Goal: Transaction & Acquisition: Purchase product/service

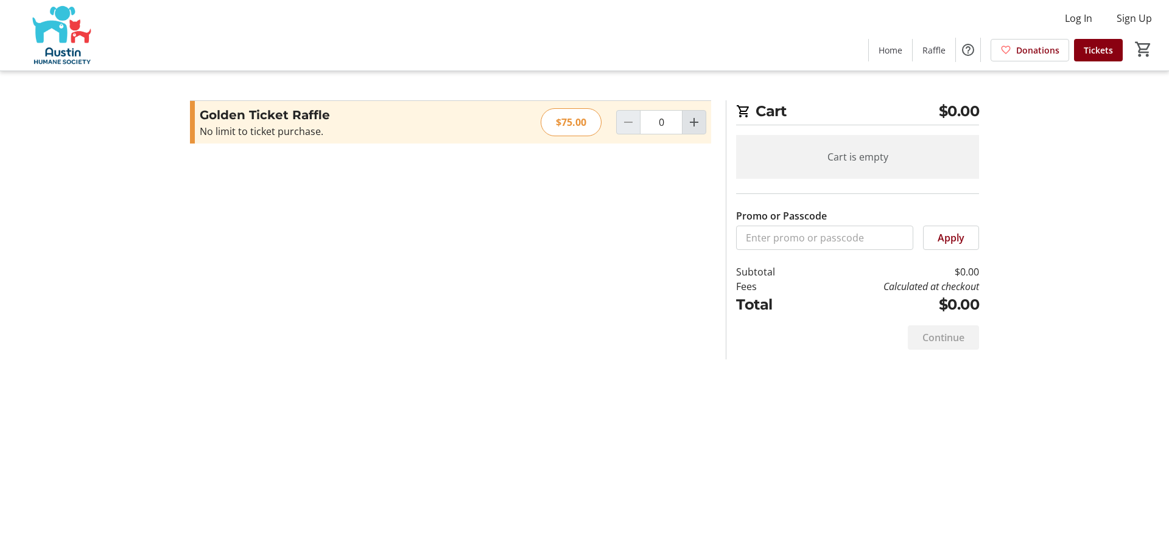
click at [696, 123] on mat-icon "Increment by one" at bounding box center [694, 122] width 15 height 15
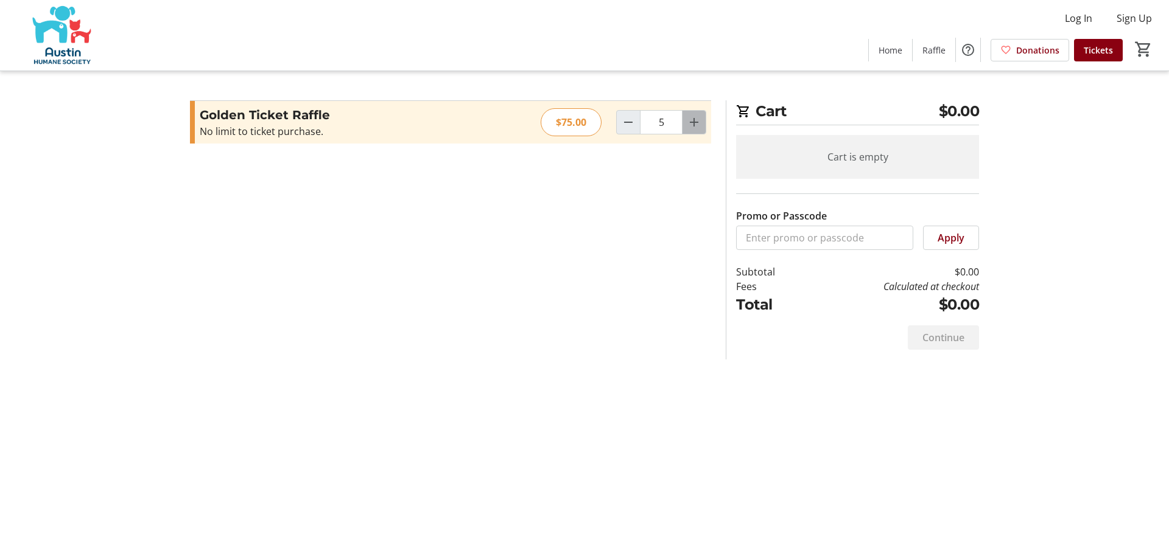
click at [696, 123] on mat-icon "Increment by one" at bounding box center [694, 122] width 15 height 15
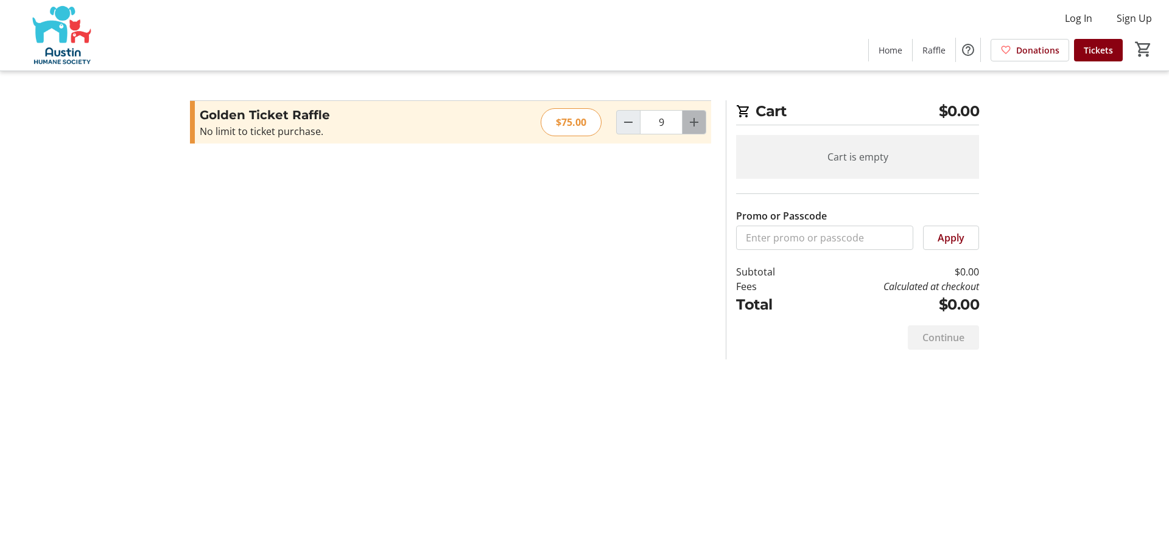
type input "10"
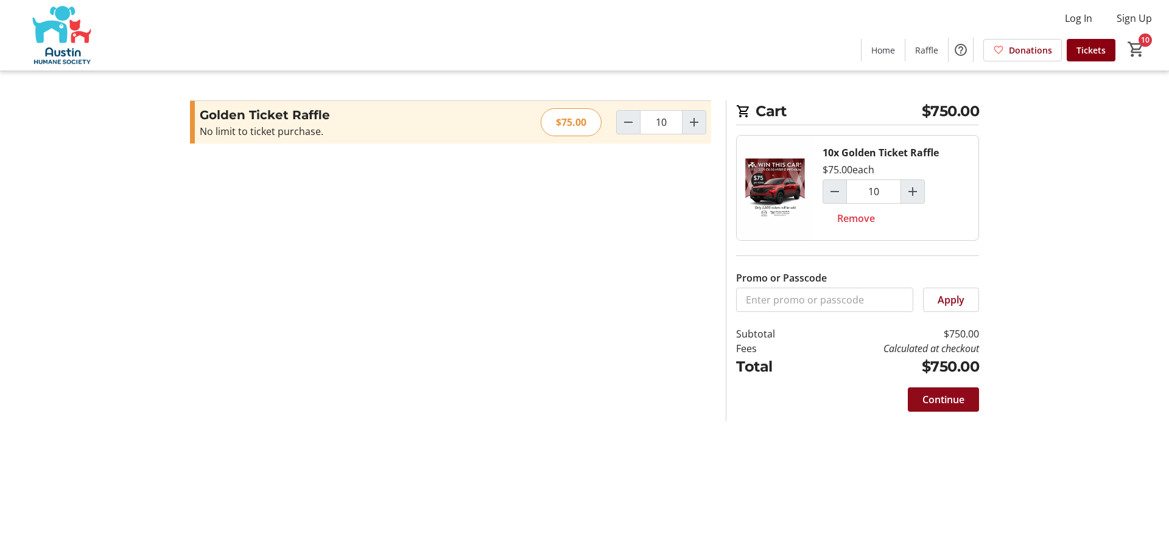
click at [925, 400] on span "Continue" at bounding box center [943, 400] width 42 height 15
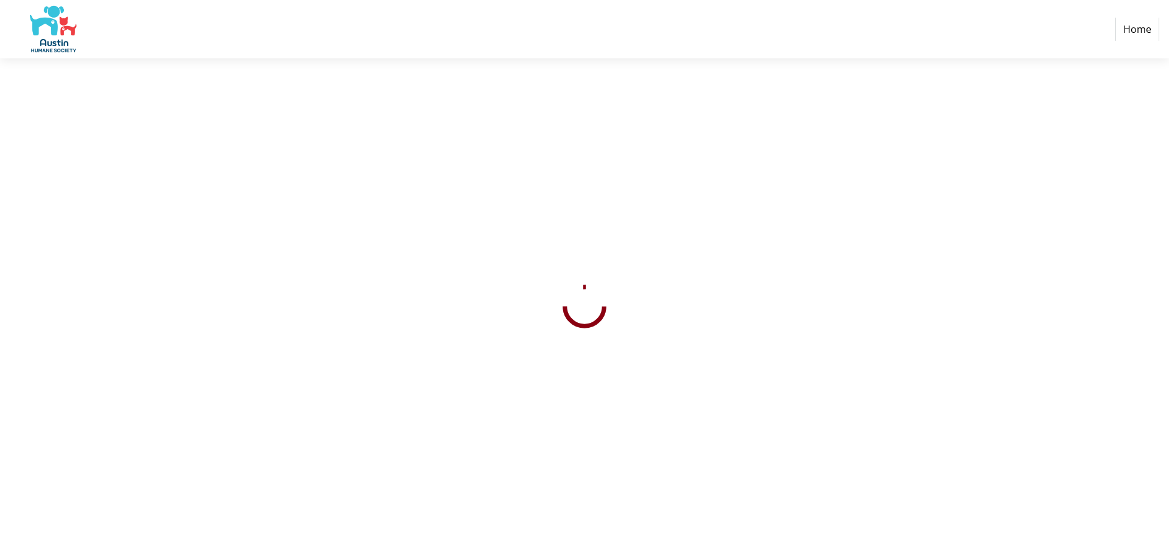
select select "US"
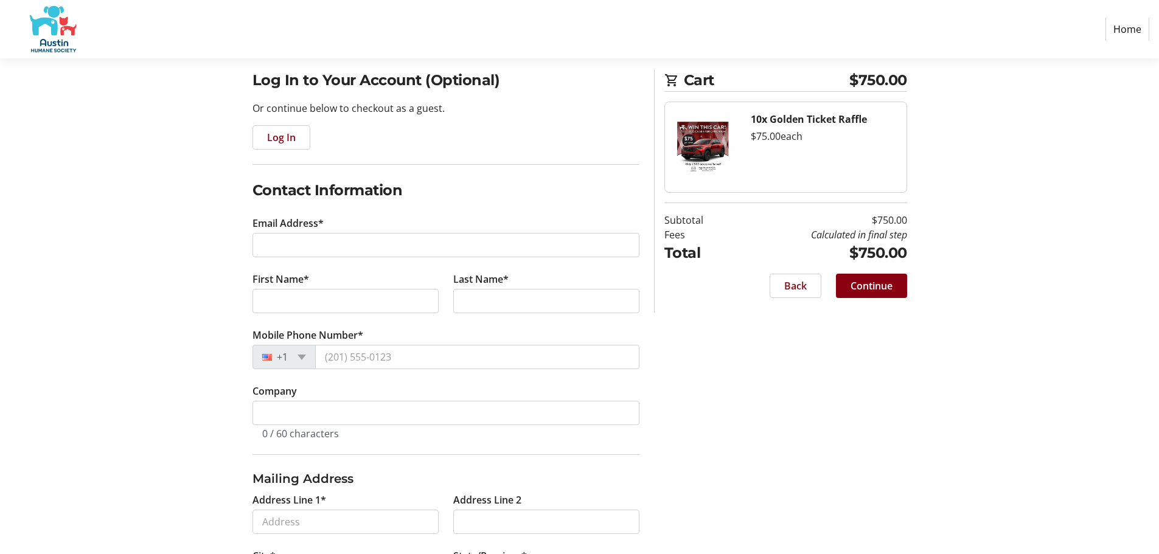
scroll to position [89, 0]
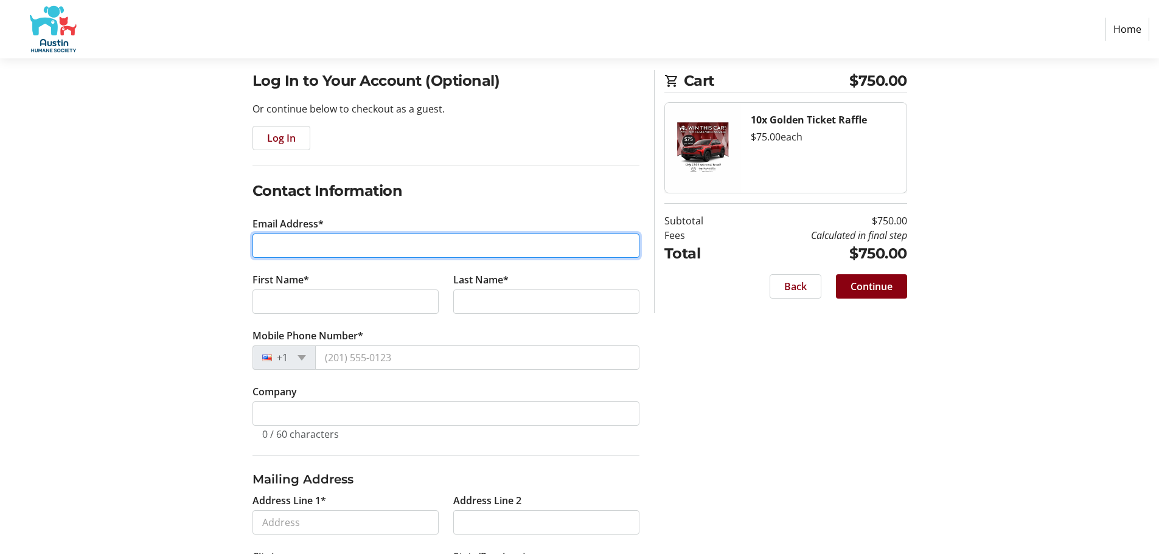
click at [330, 248] on input "Email Address*" at bounding box center [446, 246] width 387 height 24
type input "[EMAIL_ADDRESS][DOMAIN_NAME]"
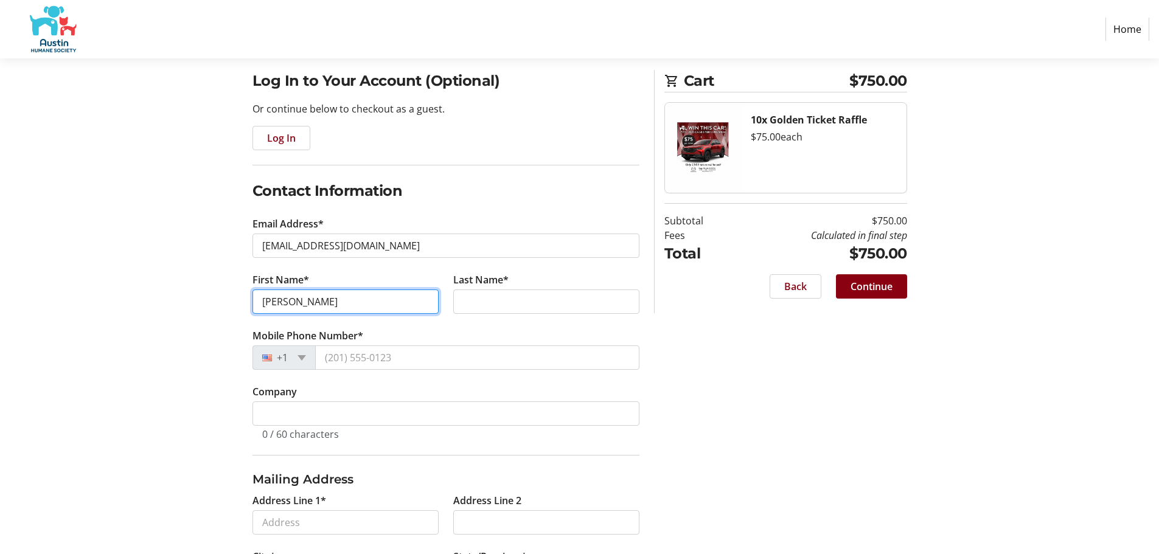
type input "[PERSON_NAME]"
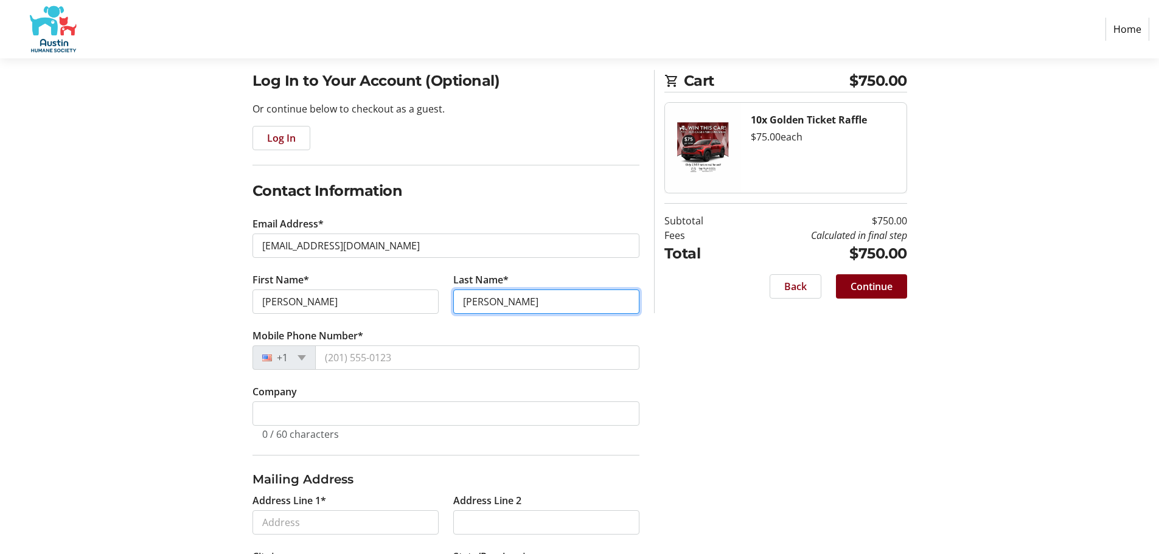
type input "[PERSON_NAME]"
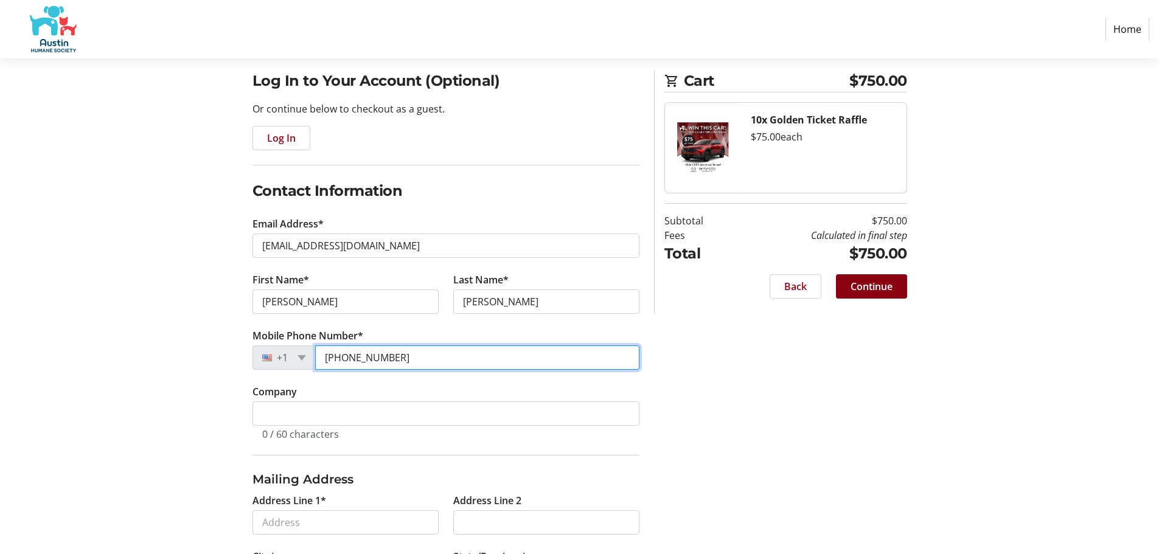
type input "[PHONE_NUMBER]"
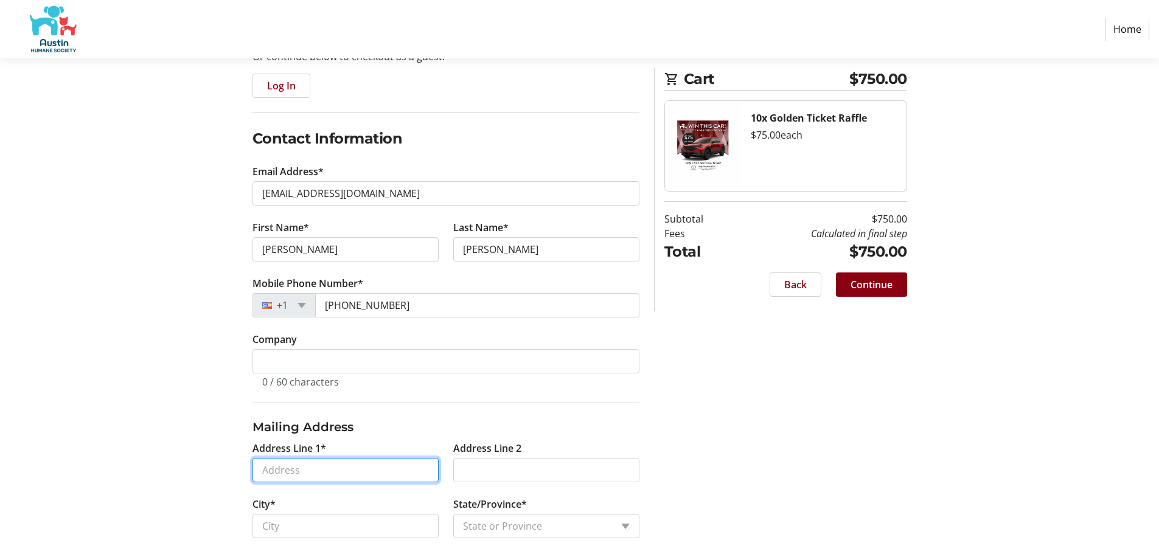
scroll to position [211, 0]
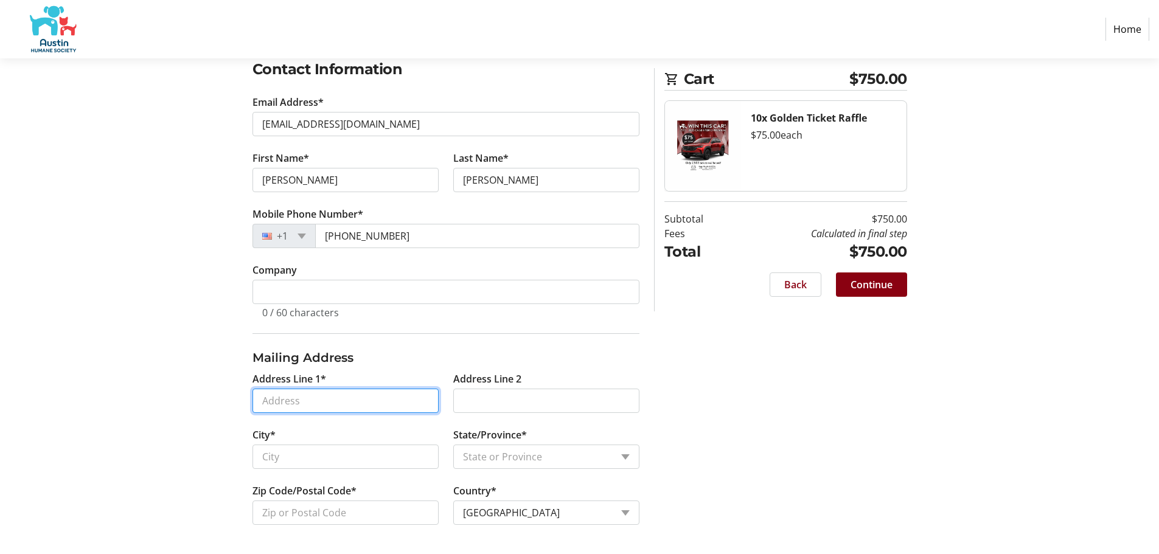
click at [299, 403] on input "Address Line 1*" at bounding box center [346, 401] width 186 height 24
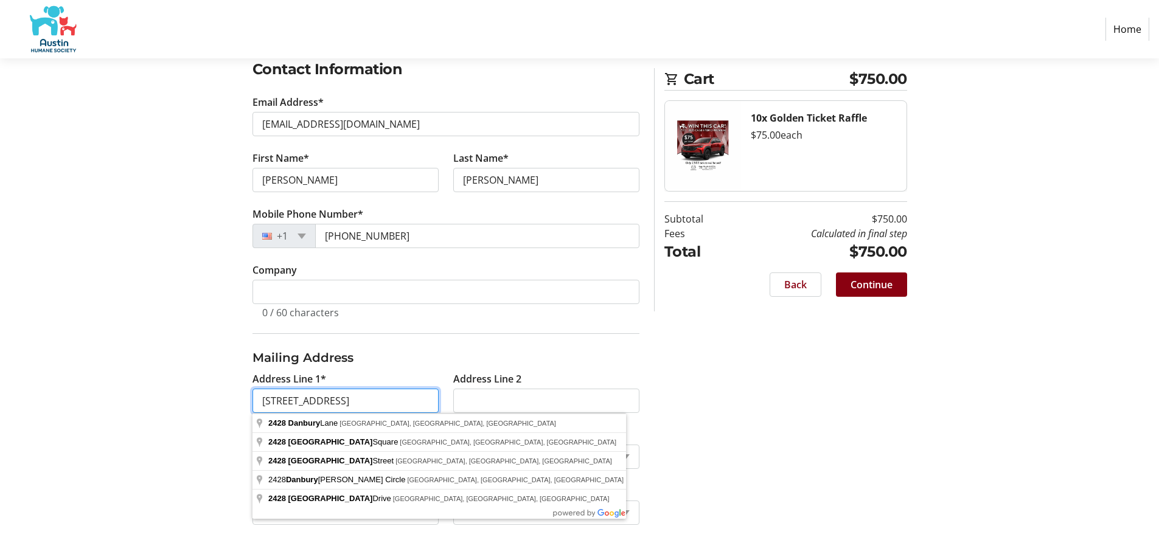
type input "[STREET_ADDRESS]"
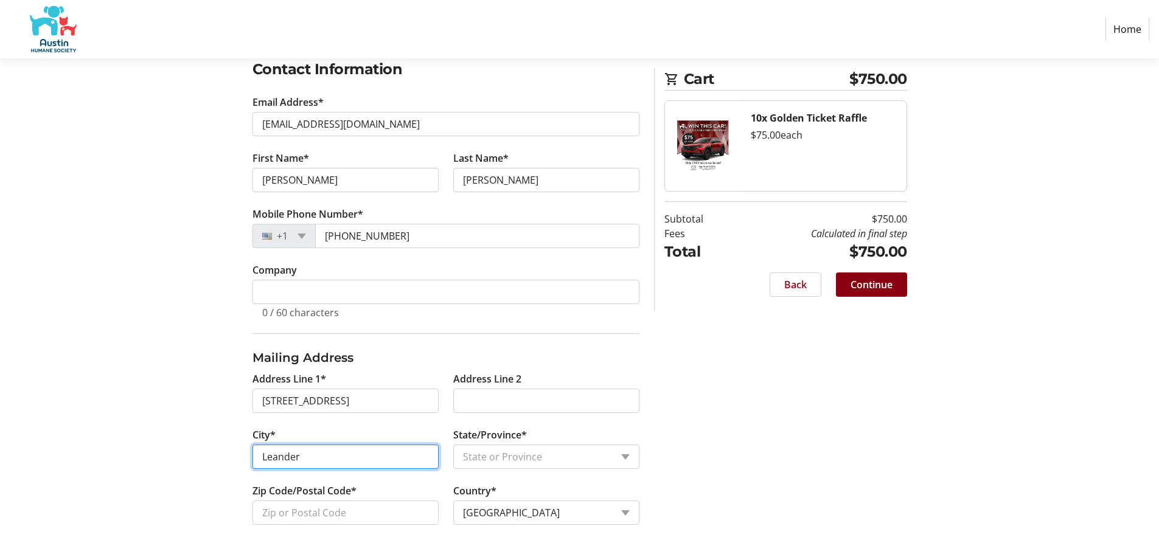
type input "Leander"
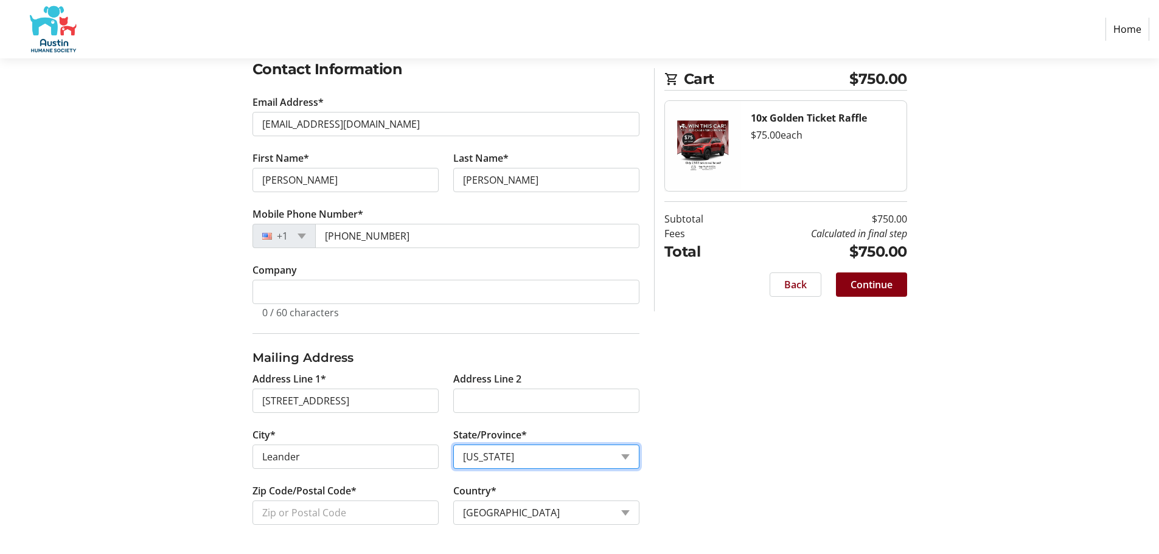
select select "[GEOGRAPHIC_DATA]"
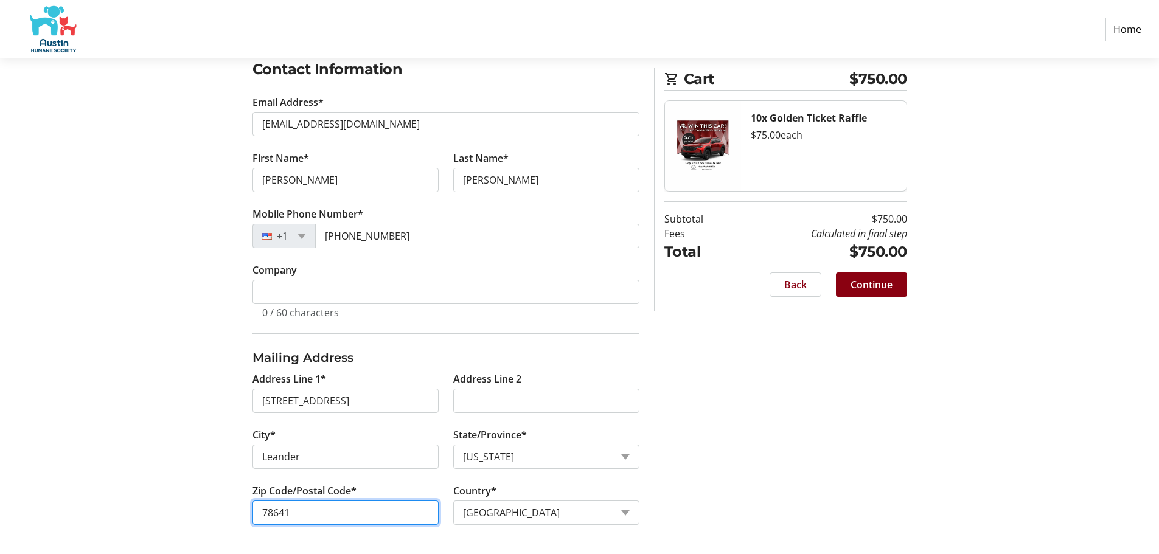
type input "78641"
click at [873, 280] on span "Continue" at bounding box center [872, 285] width 42 height 15
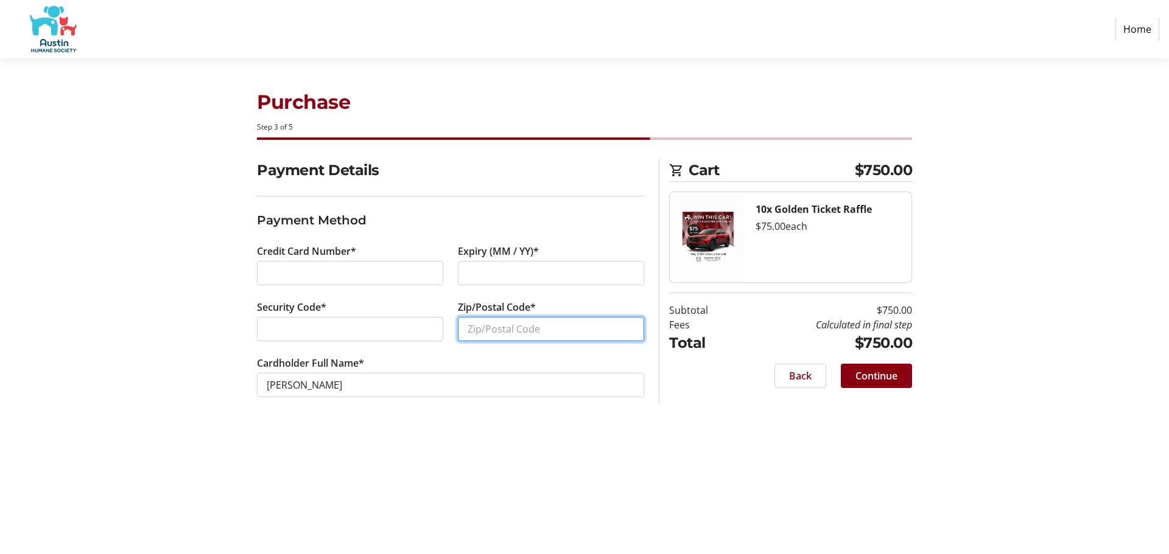
click at [475, 335] on input "Zip/Postal Code*" at bounding box center [551, 329] width 186 height 24
type input "78641"
click at [901, 378] on span at bounding box center [876, 376] width 71 height 29
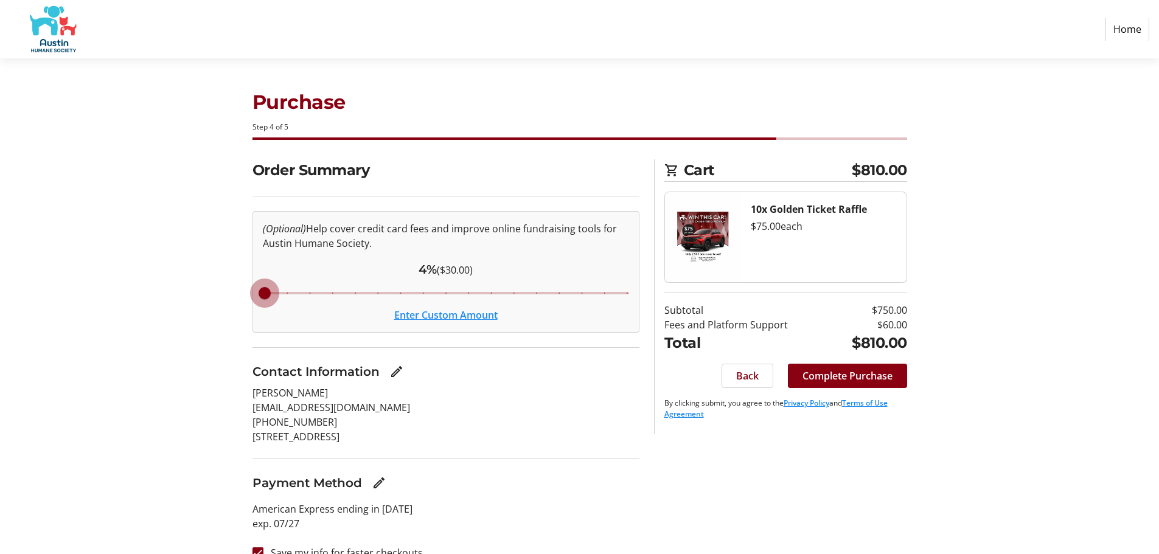
drag, startPoint x: 360, startPoint y: 296, endPoint x: 216, endPoint y: 298, distance: 144.3
type input "4"
click at [250, 298] on input "Cover fees percentage" at bounding box center [446, 293] width 392 height 27
drag, startPoint x: 259, startPoint y: 295, endPoint x: 183, endPoint y: 290, distance: 76.8
click at [250, 290] on input "Cover fees percentage" at bounding box center [446, 293] width 392 height 27
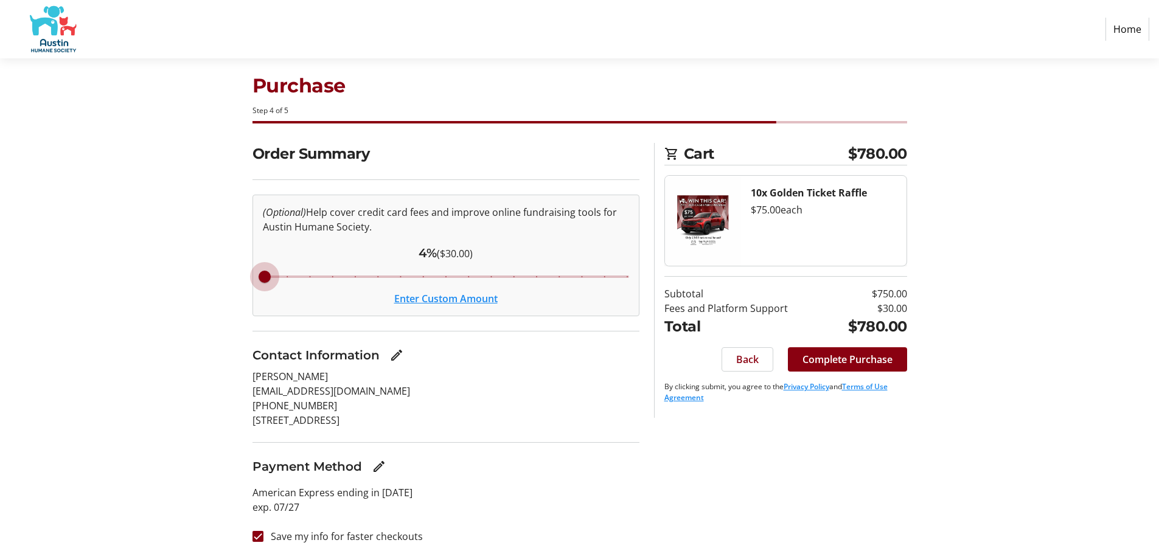
scroll to position [21, 0]
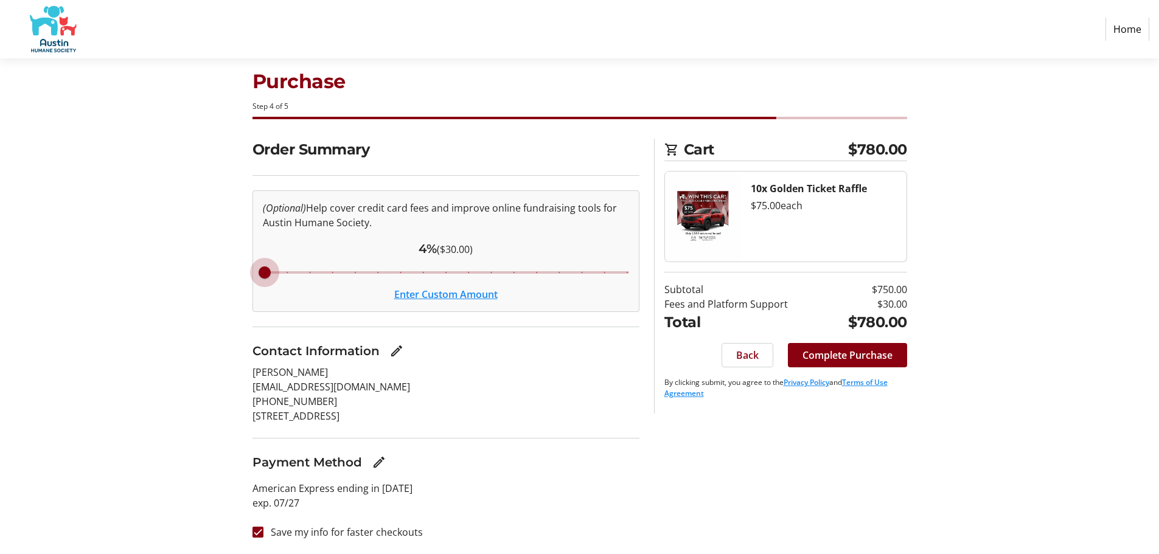
click at [432, 293] on button "Enter Custom Amount" at bounding box center [445, 294] width 103 height 15
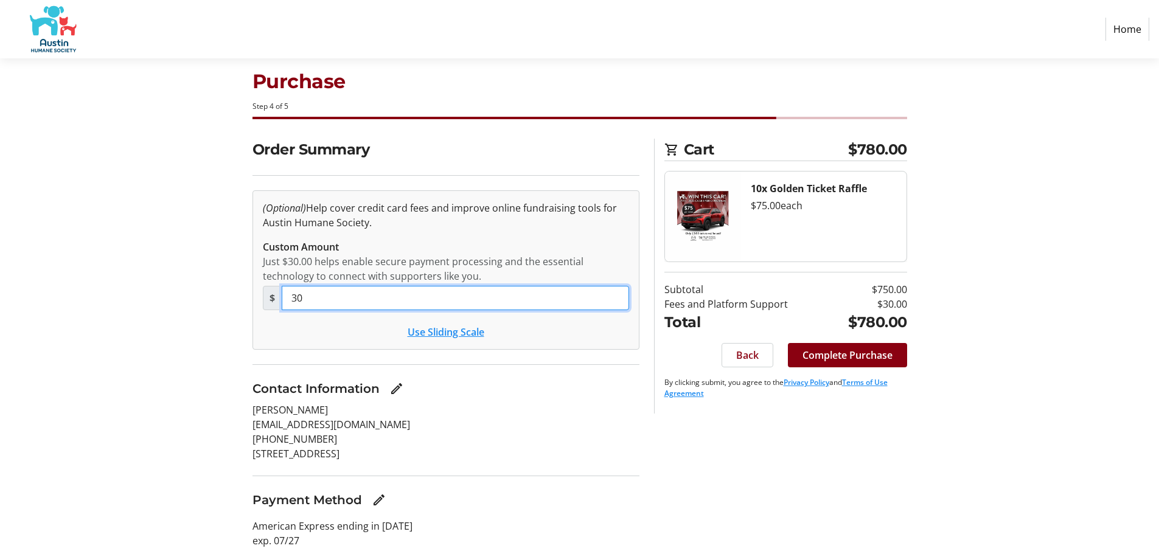
drag, startPoint x: 348, startPoint y: 302, endPoint x: 204, endPoint y: 287, distance: 144.4
click at [205, 290] on div "Order Summary (Optional) Help cover credit card fees and improve online fundrai…" at bounding box center [579, 365] width 803 height 453
click at [755, 491] on div "Order Summary (Optional) Help cover credit card fees and improve online fundrai…" at bounding box center [579, 365] width 803 height 453
drag, startPoint x: 348, startPoint y: 297, endPoint x: 240, endPoint y: 289, distance: 108.1
click at [240, 290] on div "Order Summary (Optional) Help cover credit card fees and improve online fundrai…" at bounding box center [579, 365] width 803 height 453
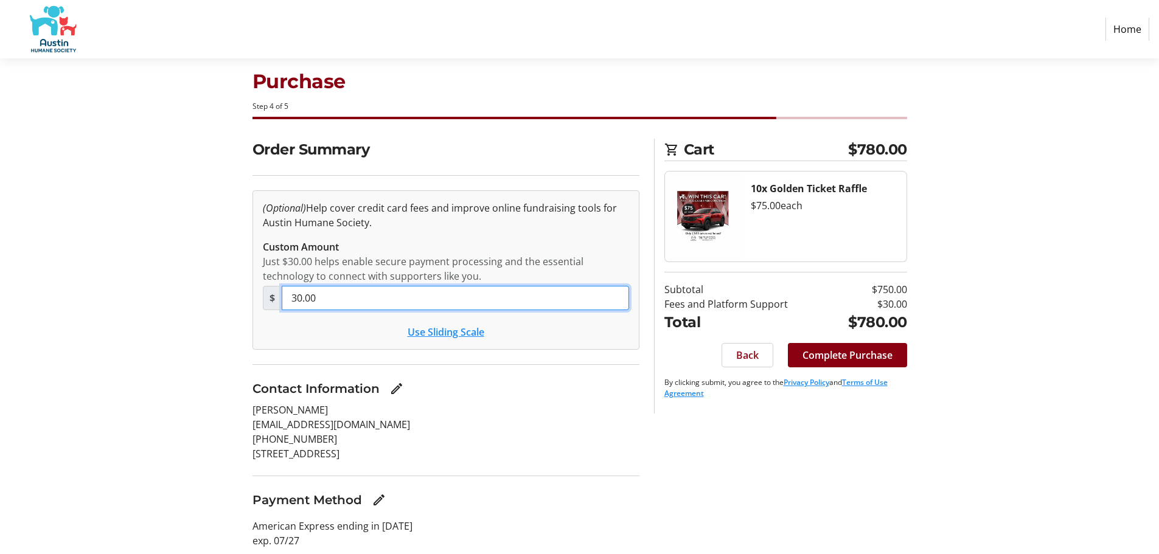
type input "30.00"
click at [845, 431] on div "Order Summary (Optional) Help cover credit card fees and improve online fundrai…" at bounding box center [579, 365] width 803 height 453
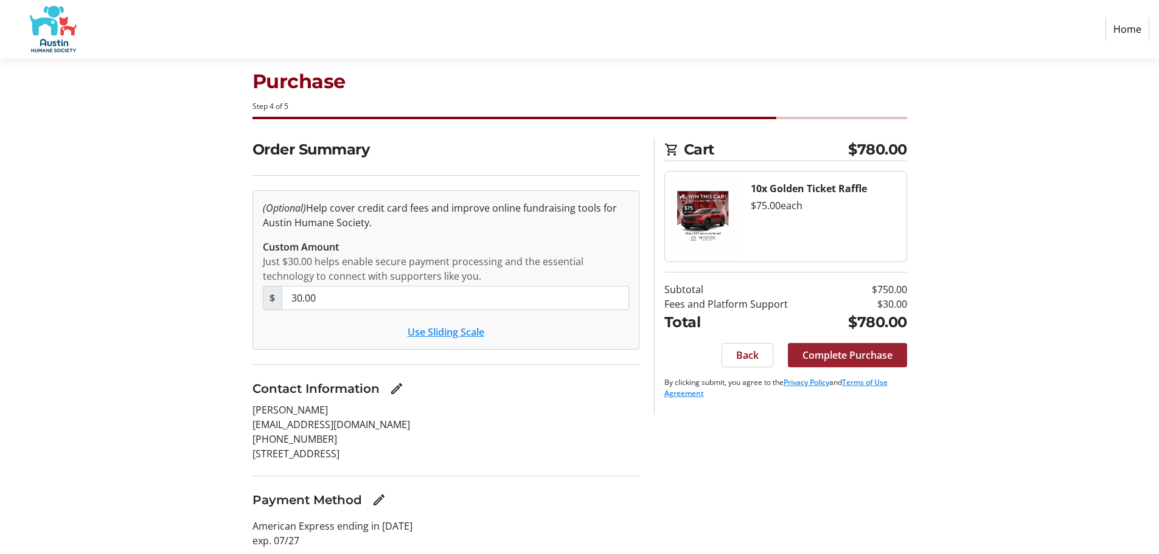
click at [848, 359] on span "Complete Purchase" at bounding box center [848, 355] width 90 height 15
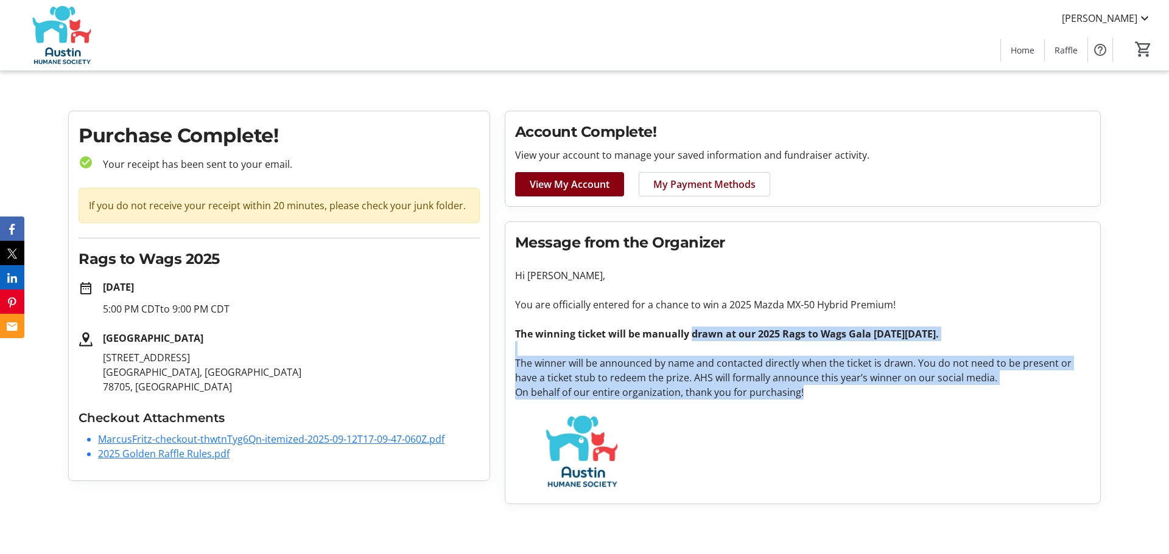
drag, startPoint x: 824, startPoint y: 400, endPoint x: 691, endPoint y: 327, distance: 152.3
click at [691, 327] on tr-organization-message "Message from the Organizer Hi [PERSON_NAME], You are officially entered for a c…" at bounding box center [802, 363] width 575 height 262
